Goal: Information Seeking & Learning: Learn about a topic

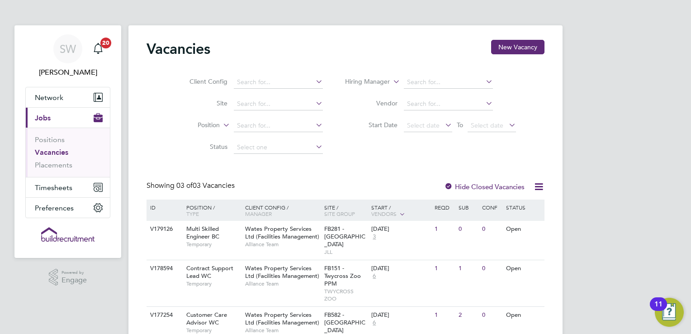
click at [674, 110] on div "SW Sam White Notifications 20 Applications: Network Businesses Sites Workers Co…" at bounding box center [345, 193] width 691 height 386
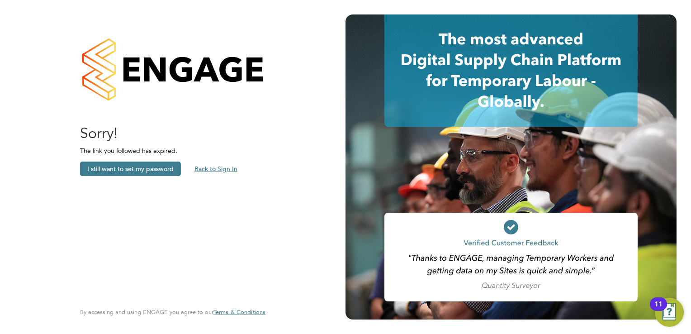
click at [221, 171] on button "Back to Sign In" at bounding box center [215, 169] width 57 height 14
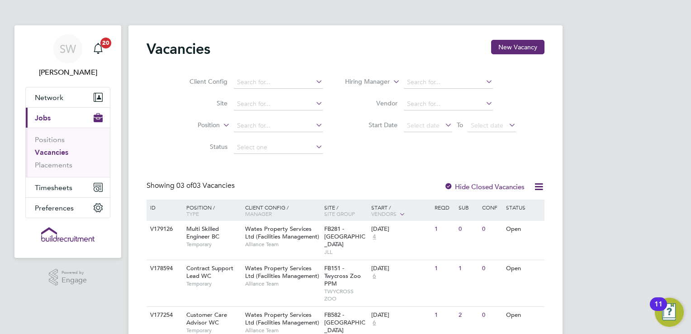
click at [609, 138] on div "SW [PERSON_NAME] Notifications 20 Applications: Network Businesses Sites Worker…" at bounding box center [345, 193] width 691 height 386
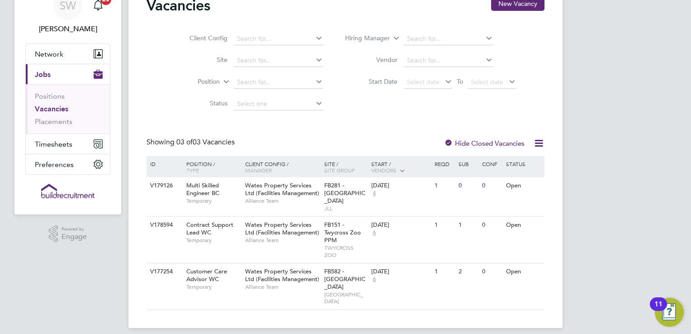
scroll to position [44, 0]
click at [214, 192] on span "Multi Skilled Engineer BC" at bounding box center [202, 188] width 33 height 15
click at [51, 91] on link "Positions" at bounding box center [50, 95] width 30 height 9
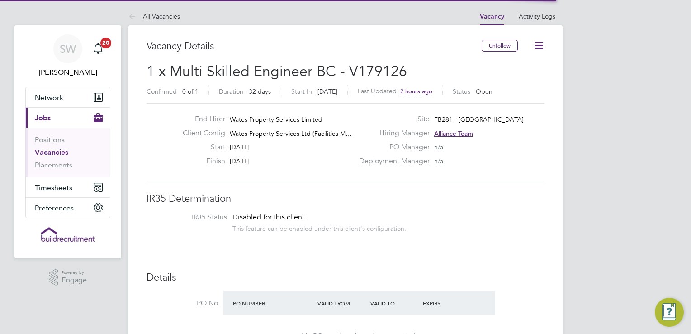
scroll to position [27, 63]
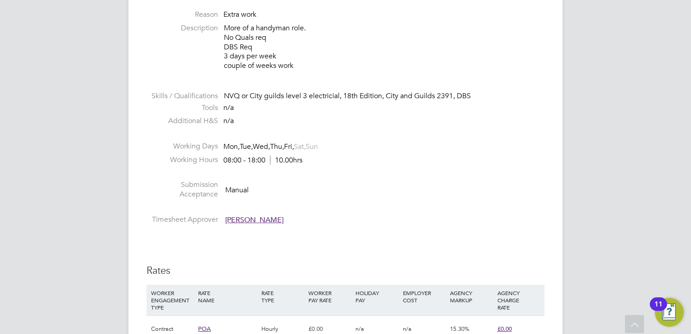
scroll to position [362, 0]
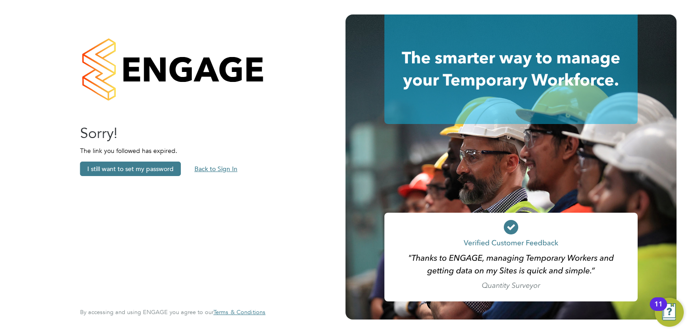
click at [210, 168] on button "Back to Sign In" at bounding box center [215, 169] width 57 height 14
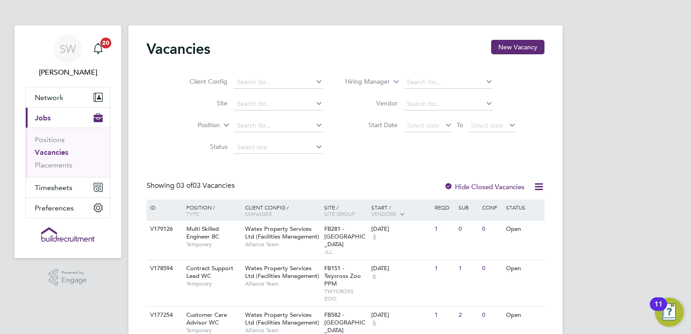
click at [623, 184] on div "SW [PERSON_NAME] Notifications 20 Applications: Network Businesses Sites Worker…" at bounding box center [345, 193] width 691 height 386
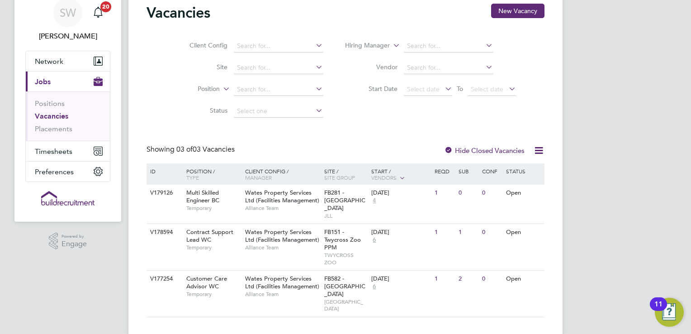
scroll to position [44, 0]
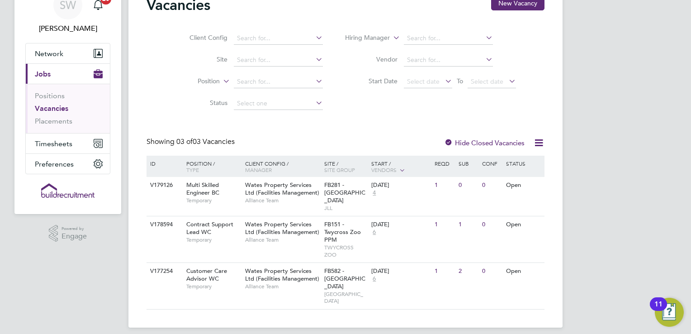
click at [633, 84] on div "SW [PERSON_NAME] Notifications 20 Applications: Network Businesses Sites Worker…" at bounding box center [345, 149] width 691 height 386
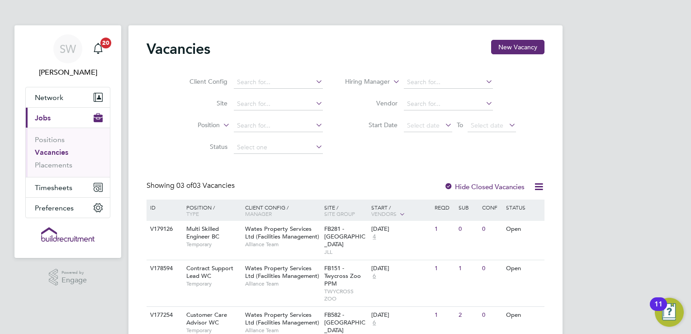
scroll to position [0, 0]
